Goal: Transaction & Acquisition: Purchase product/service

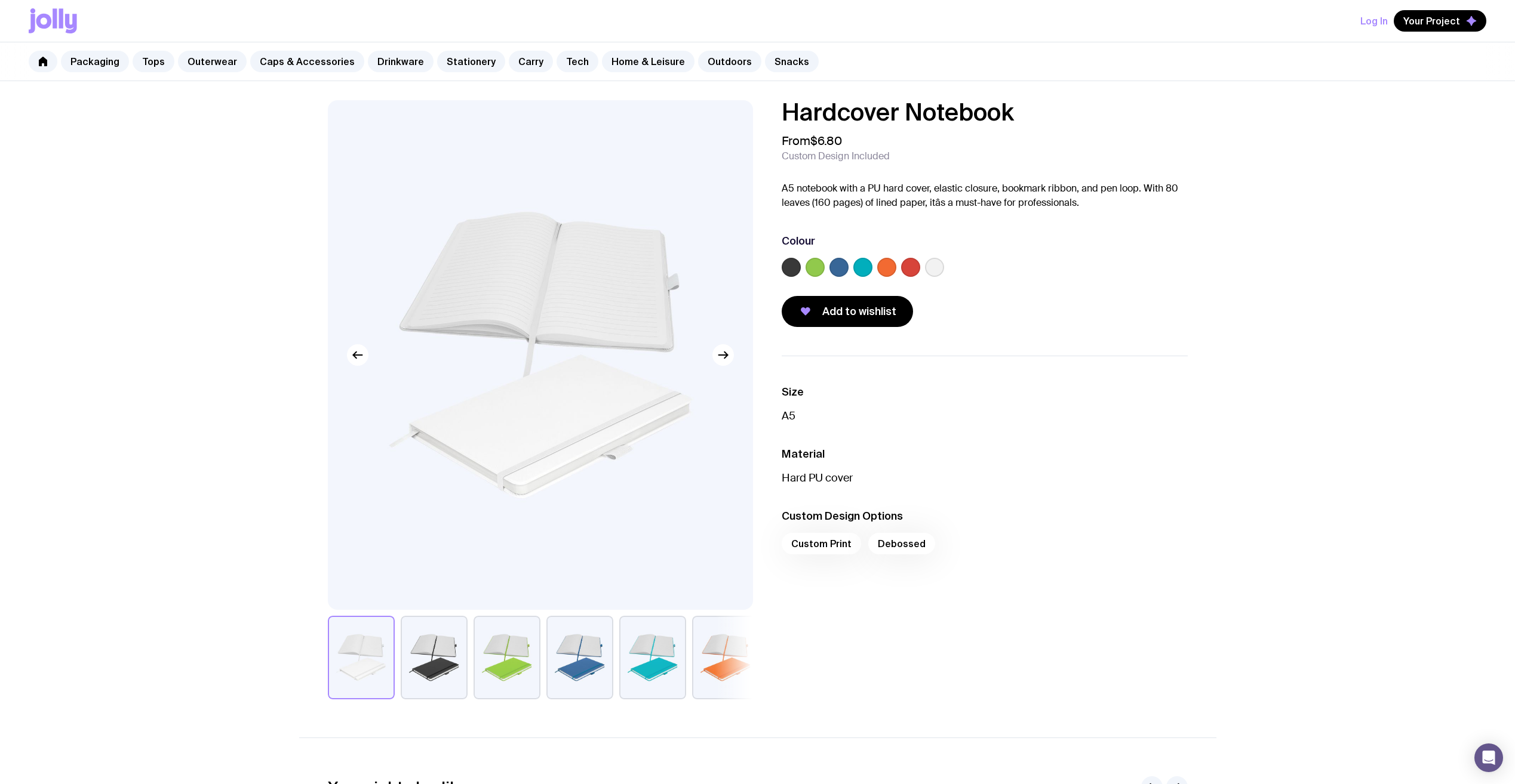
click at [836, 265] on label at bounding box center [839, 267] width 19 height 19
click at [0, 0] on input "radio" at bounding box center [0, 0] width 0 height 0
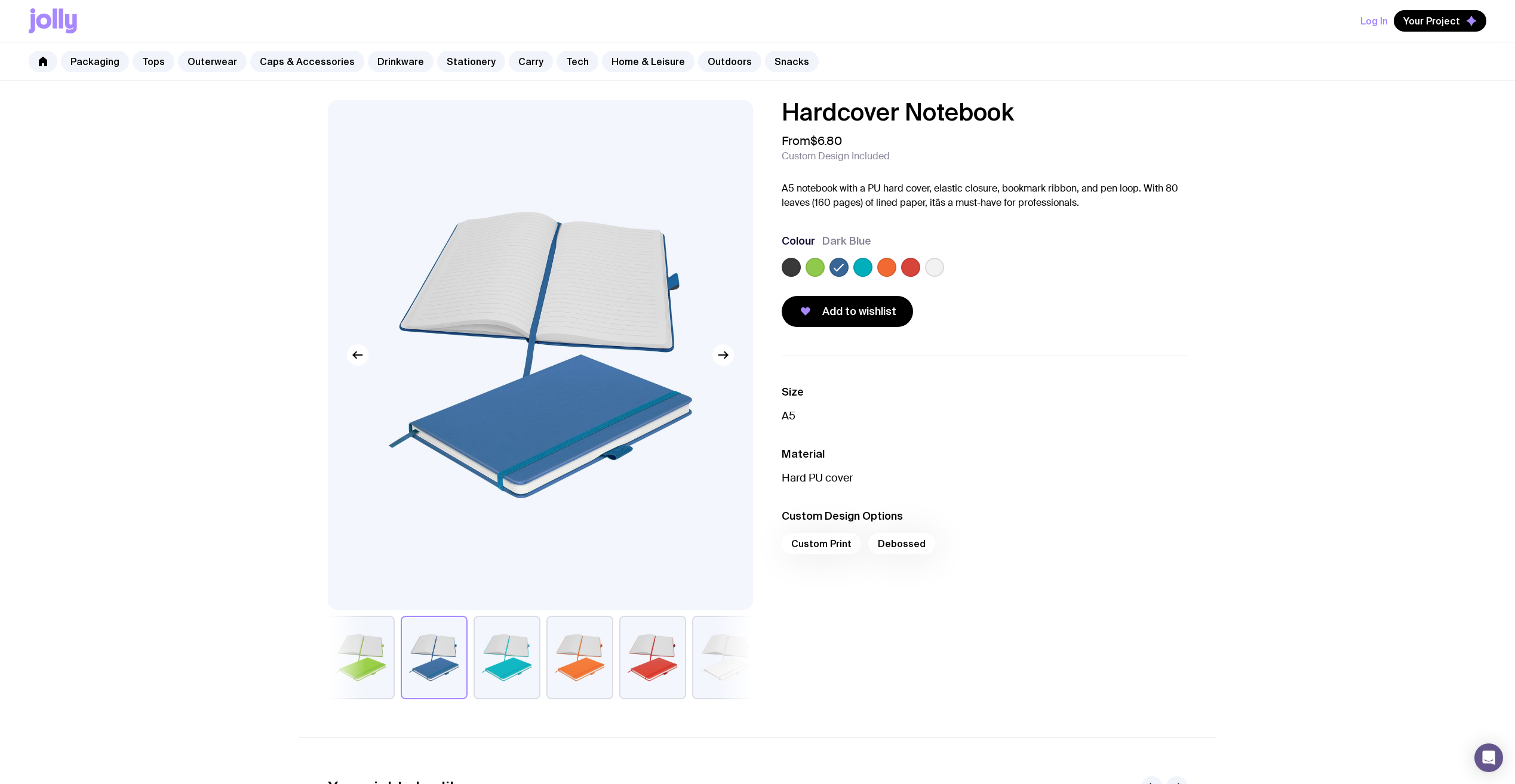
click at [869, 267] on label at bounding box center [863, 267] width 19 height 19
click at [0, 0] on input "radio" at bounding box center [0, 0] width 0 height 0
